Goal: Task Accomplishment & Management: Use online tool/utility

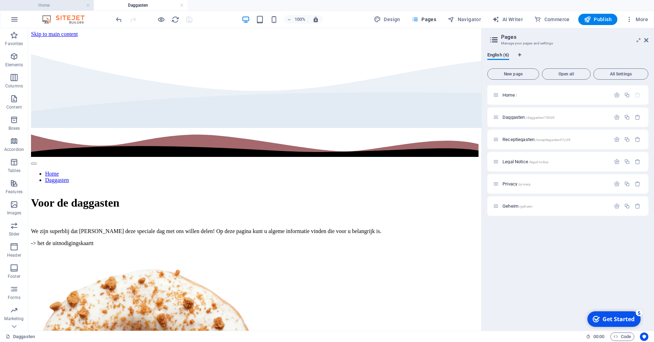
click at [70, 8] on h4 "Home" at bounding box center [47, 5] width 94 height 8
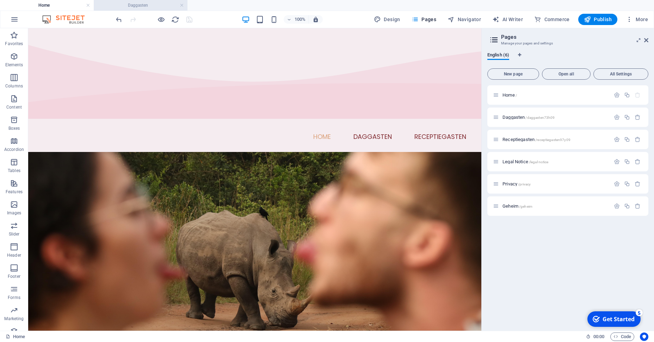
click at [131, 3] on h4 "Daggasten" at bounding box center [141, 5] width 94 height 8
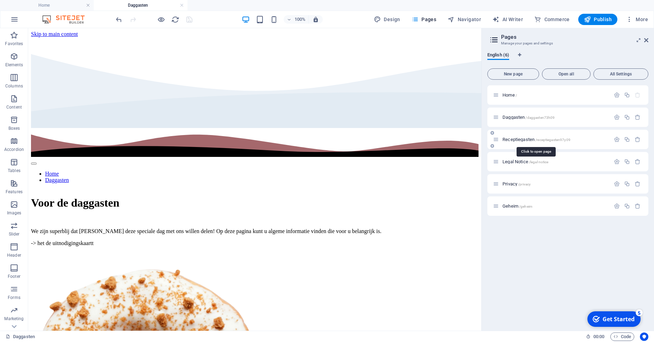
click at [516, 138] on span "Receptiegasten /receptiegasten97y09" at bounding box center [536, 139] width 68 height 5
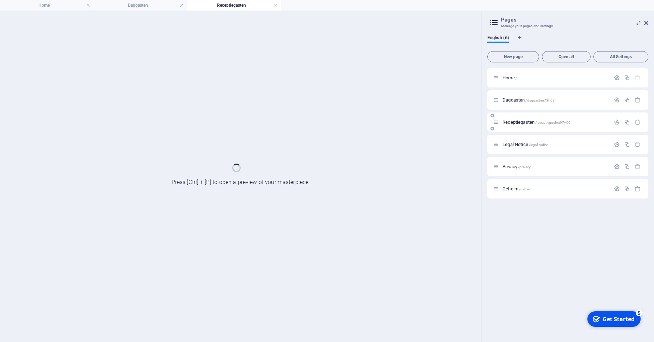
click at [516, 138] on div "Legal Notice /legal-notice" at bounding box center [567, 144] width 161 height 19
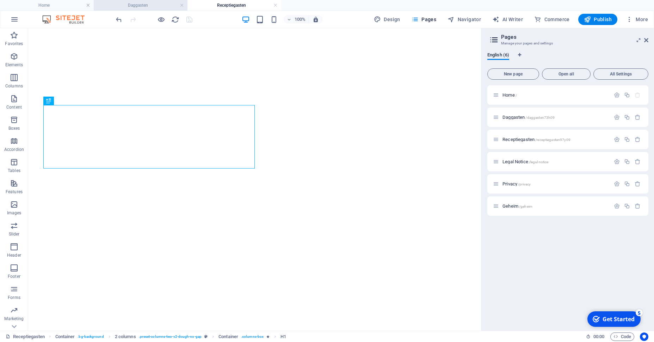
click at [143, 8] on h4 "Daggasten" at bounding box center [141, 5] width 94 height 8
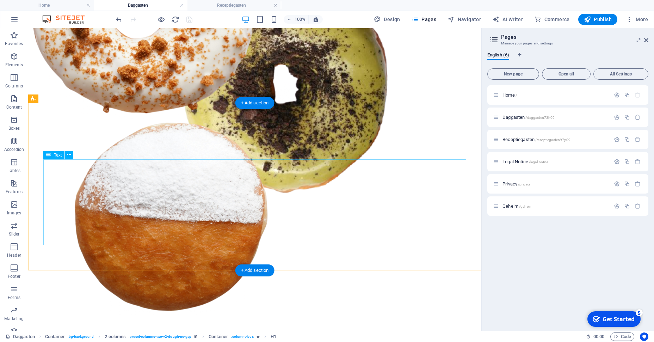
scroll to position [395, 0]
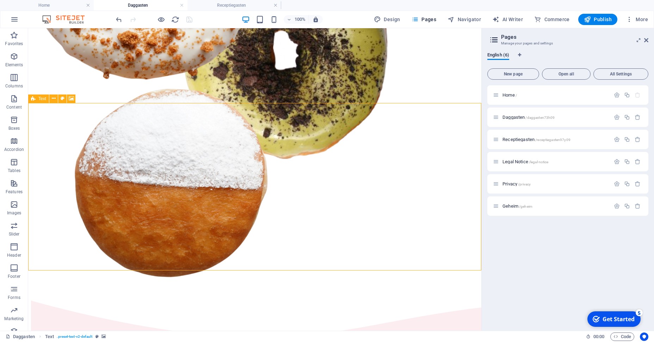
click at [32, 100] on icon at bounding box center [33, 98] width 5 height 8
click at [56, 97] on button at bounding box center [53, 98] width 8 height 8
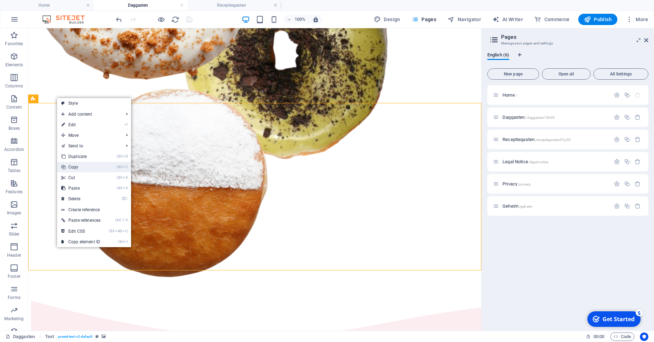
click at [78, 166] on link "Ctrl C Copy" at bounding box center [81, 167] width 48 height 11
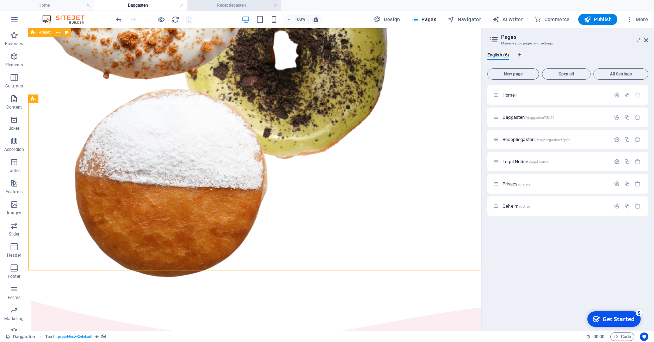
drag, startPoint x: 239, startPoint y: 11, endPoint x: 237, endPoint y: 6, distance: 5.5
click at [237, 28] on div "Home Daggasten Receptiegasten Favorites Elements Columns Content Boxes Accordio…" at bounding box center [240, 179] width 481 height 302
click at [237, 6] on h4 "Receptiegasten" at bounding box center [234, 5] width 94 height 8
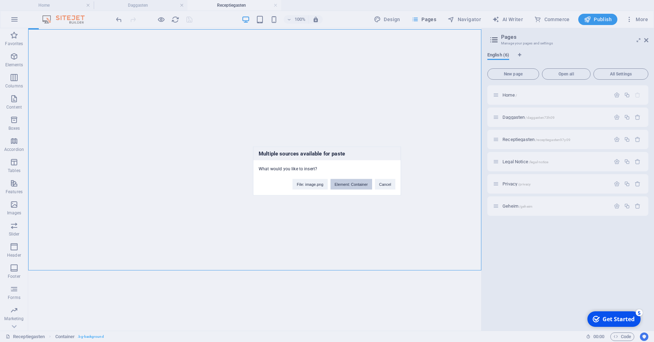
click at [345, 187] on button "Element: Container" at bounding box center [351, 184] width 42 height 11
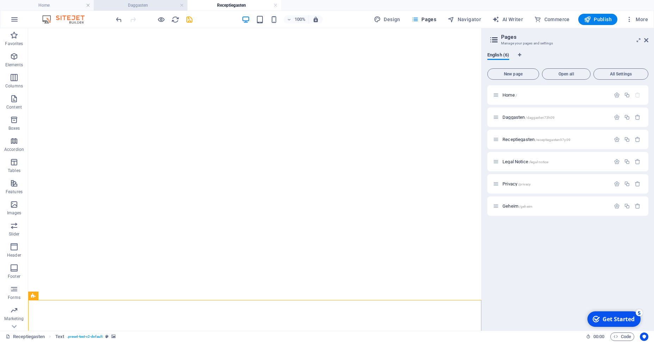
click at [163, 6] on h4 "Daggasten" at bounding box center [141, 5] width 94 height 8
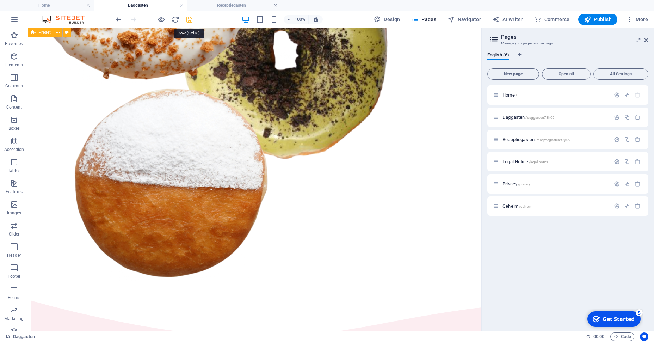
click at [186, 20] on icon "save" at bounding box center [189, 20] width 8 height 8
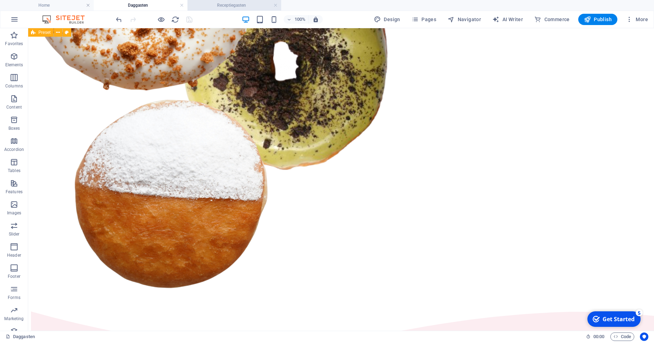
click at [223, 8] on h4 "Receptiegasten" at bounding box center [234, 5] width 94 height 8
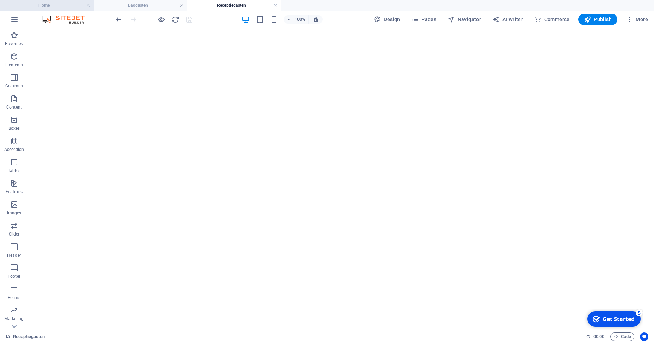
click at [41, 7] on h4 "Home" at bounding box center [47, 5] width 94 height 8
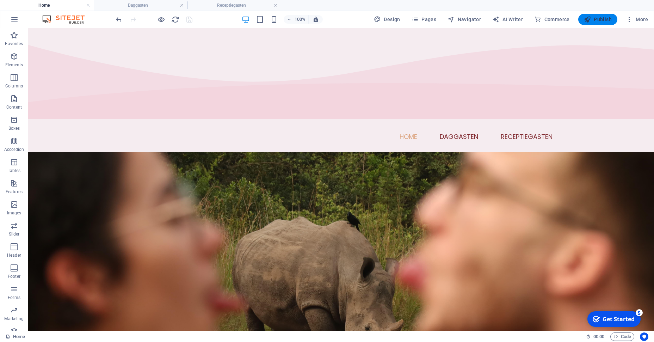
click at [594, 14] on button "Publish" at bounding box center [597, 19] width 39 height 11
